Goal: Task Accomplishment & Management: Use online tool/utility

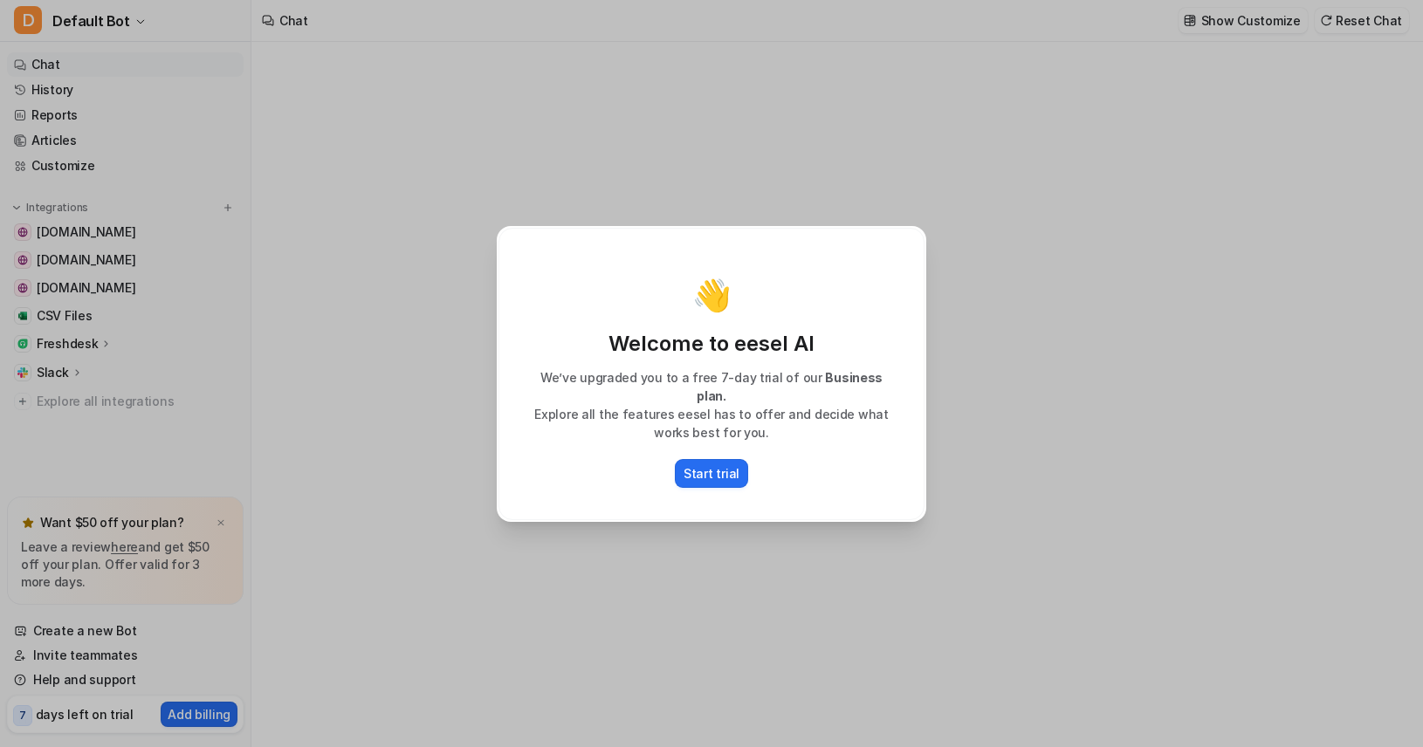
type textarea "**********"
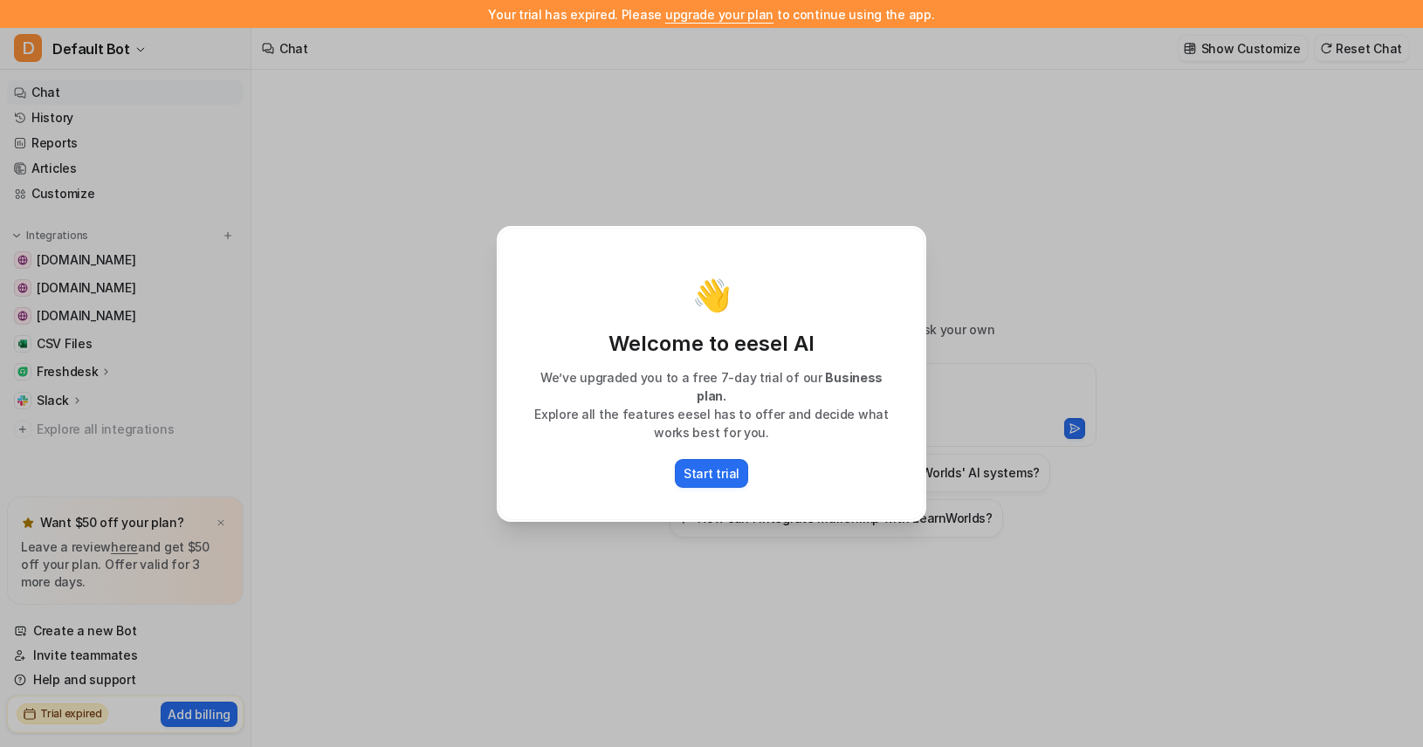
click at [866, 160] on div "👋 Welcome to eesel AI We’ve upgraded you to a free 7-day trial of our Business …" at bounding box center [711, 373] width 457 height 747
